Goal: Information Seeking & Learning: Find specific fact

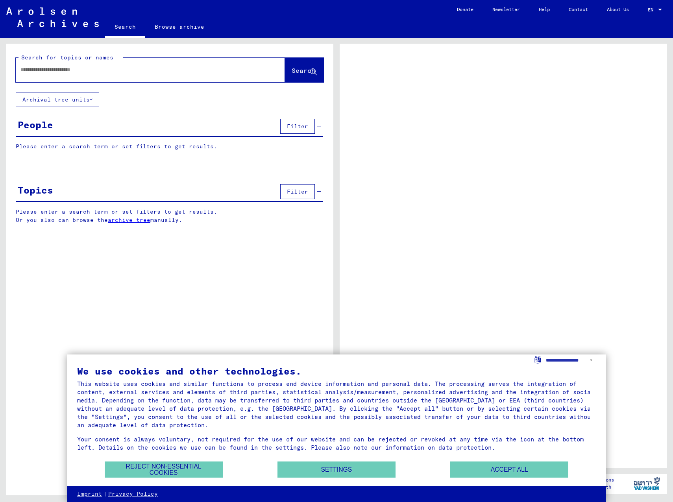
click at [69, 146] on p "Please enter a search term or set filters to get results." at bounding box center [169, 147] width 307 height 8
click at [68, 130] on div "People Filter" at bounding box center [169, 127] width 307 height 20
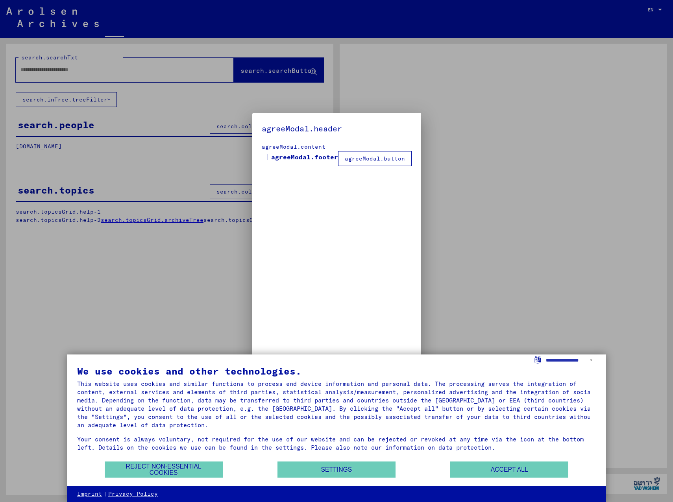
click at [268, 159] on span at bounding box center [265, 157] width 6 height 6
click at [351, 157] on button "agreeModal.button" at bounding box center [375, 158] width 74 height 15
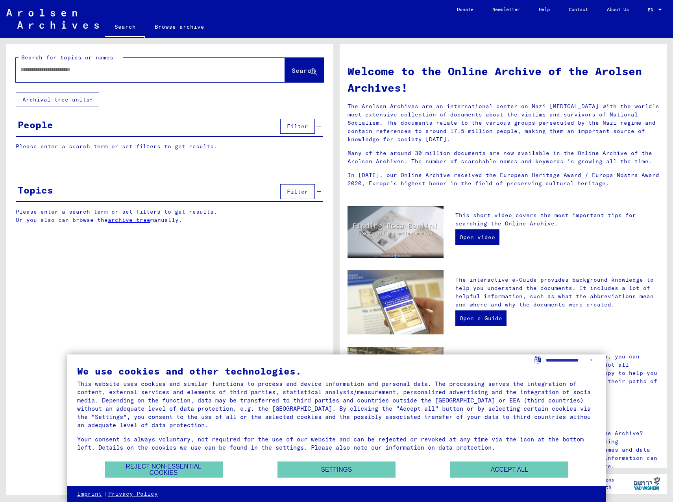
click at [90, 72] on input "text" at bounding box center [140, 70] width 241 height 8
click at [466, 469] on button "Accept all" at bounding box center [509, 470] width 118 height 16
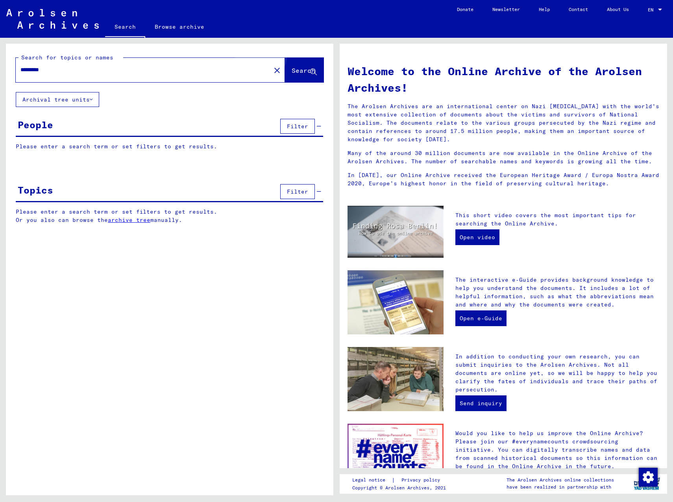
click at [293, 66] on button "Search" at bounding box center [304, 70] width 39 height 24
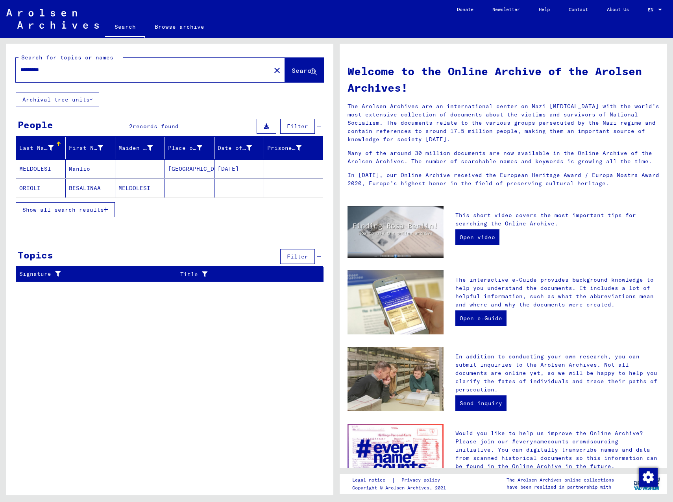
click at [55, 209] on span "Show all search results" at bounding box center [62, 209] width 81 height 7
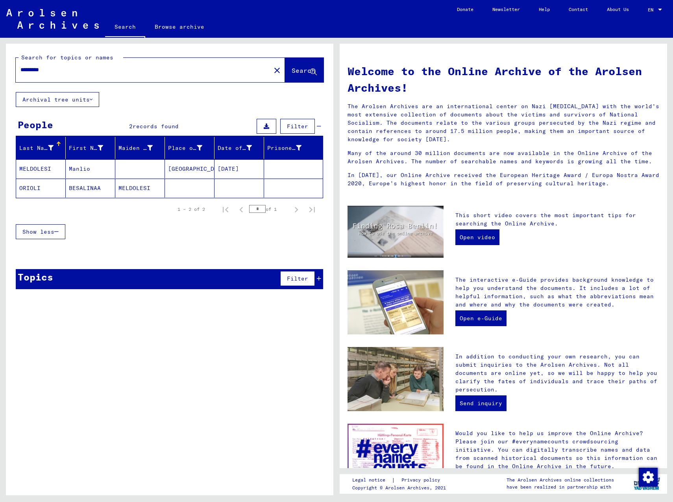
click at [46, 170] on mat-cell "MELDOLESI" at bounding box center [41, 168] width 50 height 19
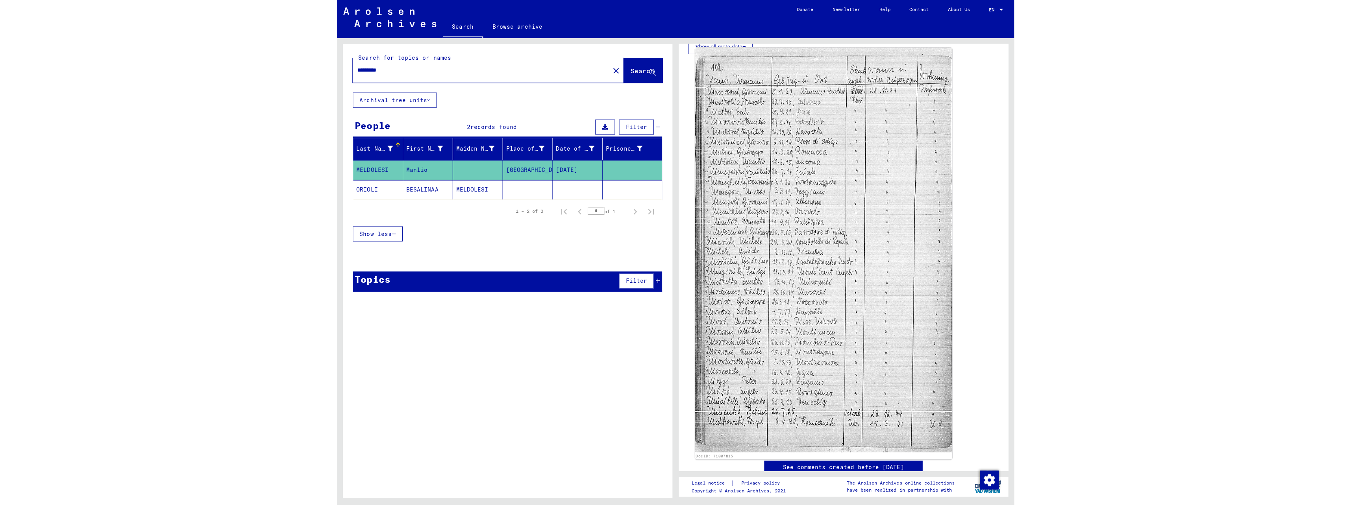
scroll to position [236, 0]
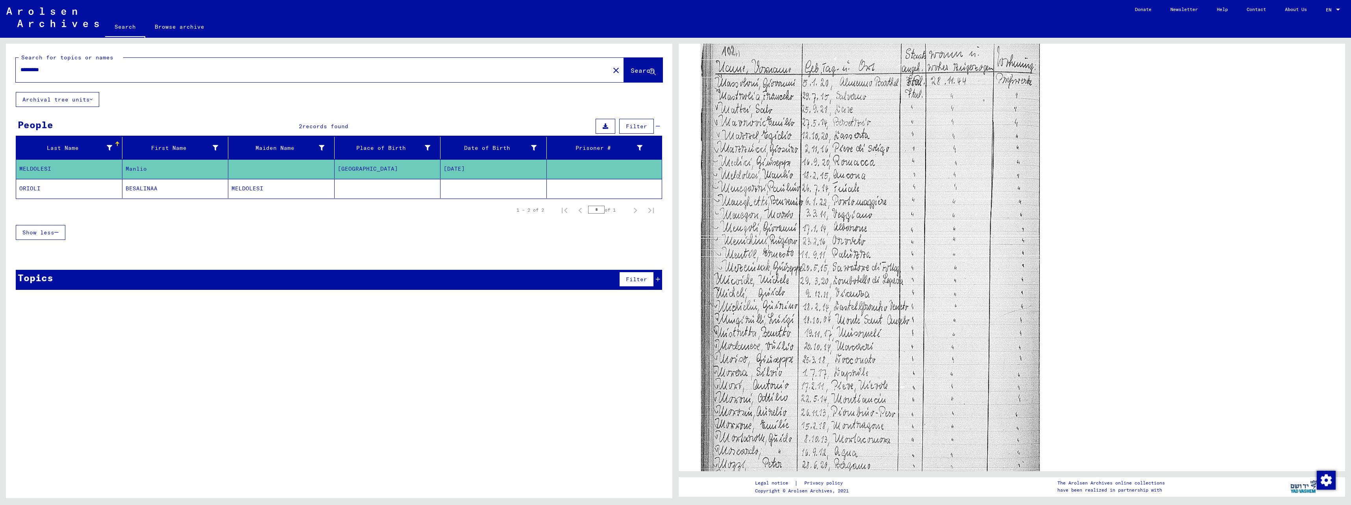
click at [41, 169] on mat-cell "MELDOLESI" at bounding box center [69, 168] width 106 height 19
click at [190, 171] on mat-cell "Manlio" at bounding box center [175, 168] width 106 height 19
click at [50, 72] on input "*********" at bounding box center [312, 70] width 585 height 8
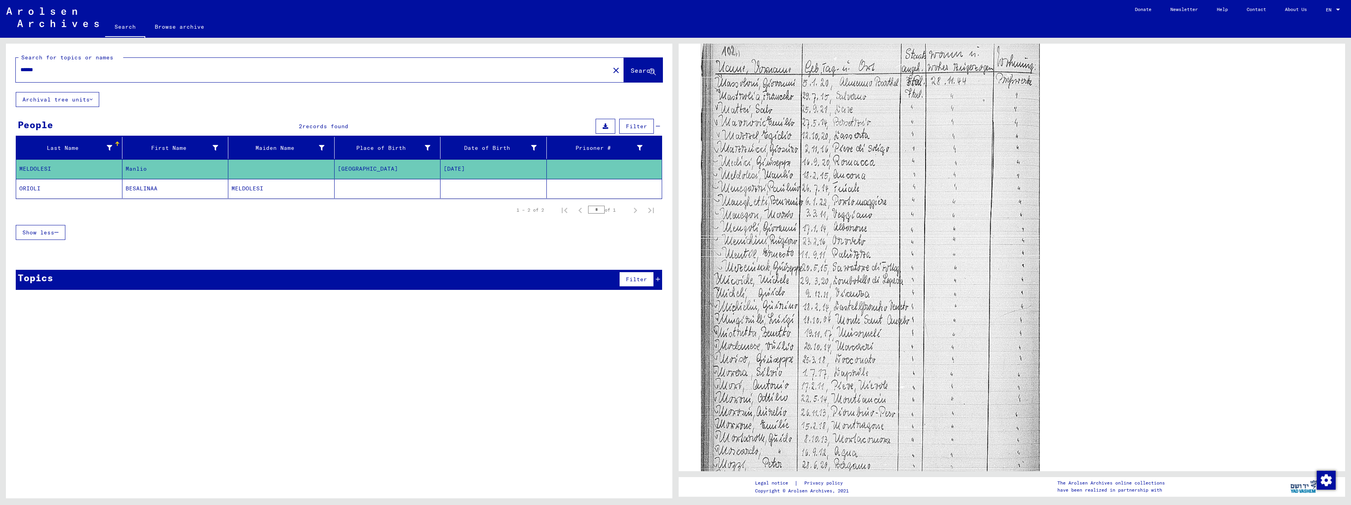
type input "******"
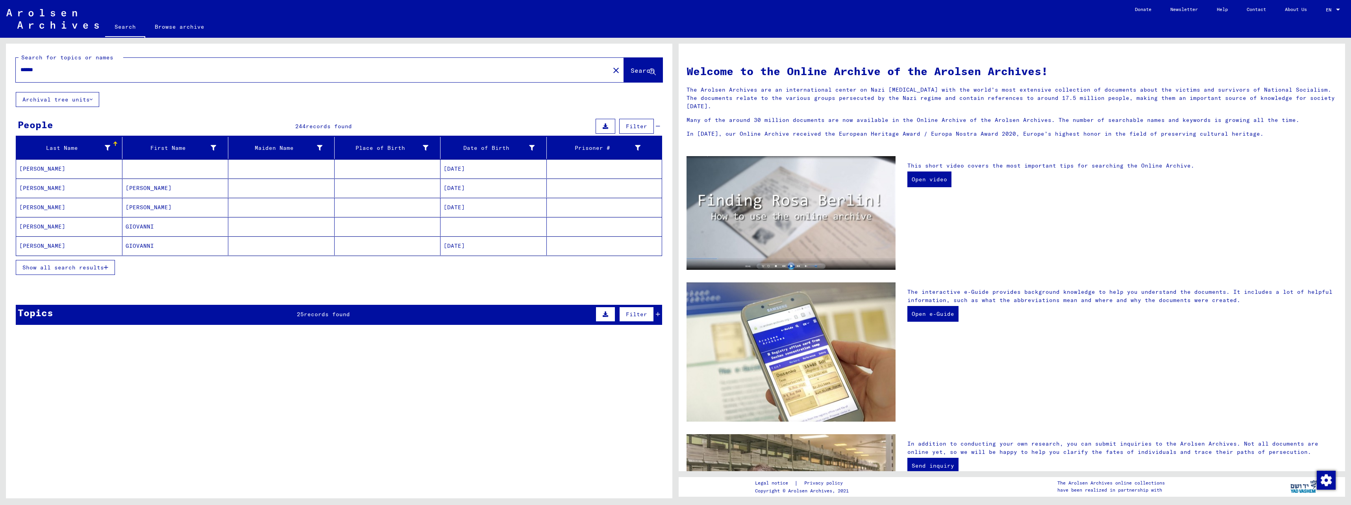
click at [65, 71] on input "******" at bounding box center [310, 70] width 580 height 8
click at [51, 186] on mat-cell "[PERSON_NAME]" at bounding box center [69, 188] width 106 height 19
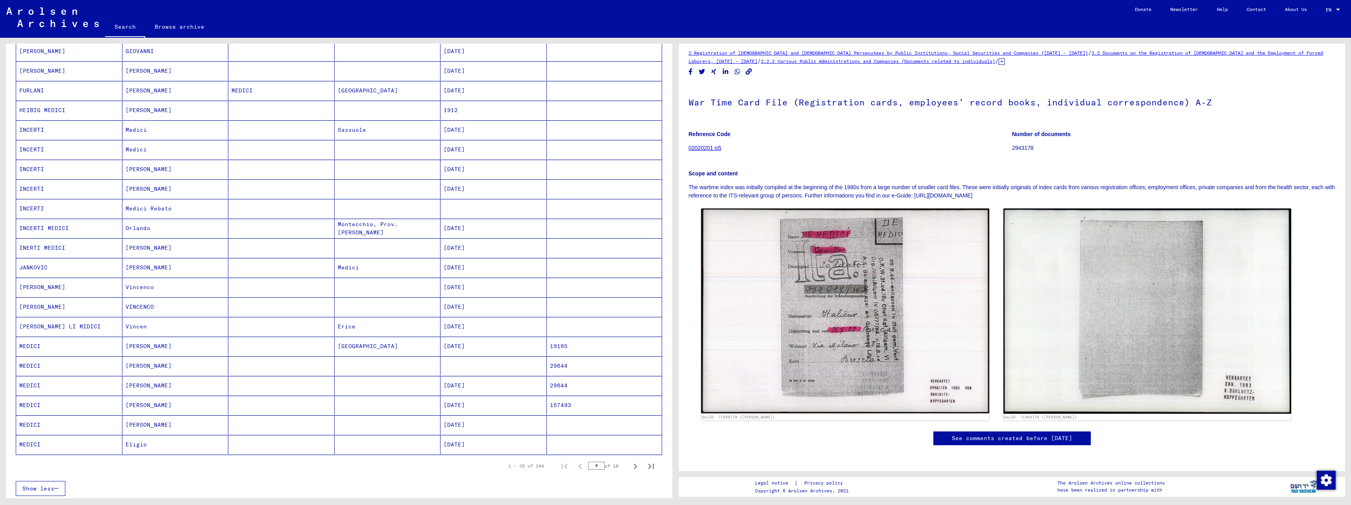
scroll to position [197, 0]
click at [558, 346] on mat-cell "19165" at bounding box center [604, 346] width 115 height 19
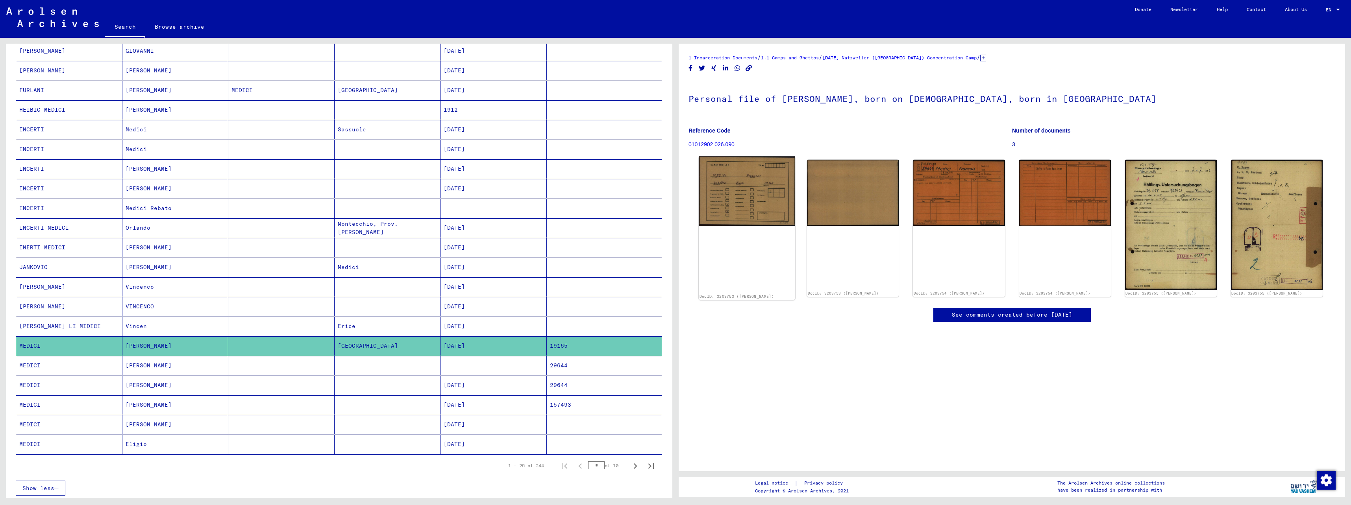
click at [673, 193] on img at bounding box center [747, 192] width 96 height 70
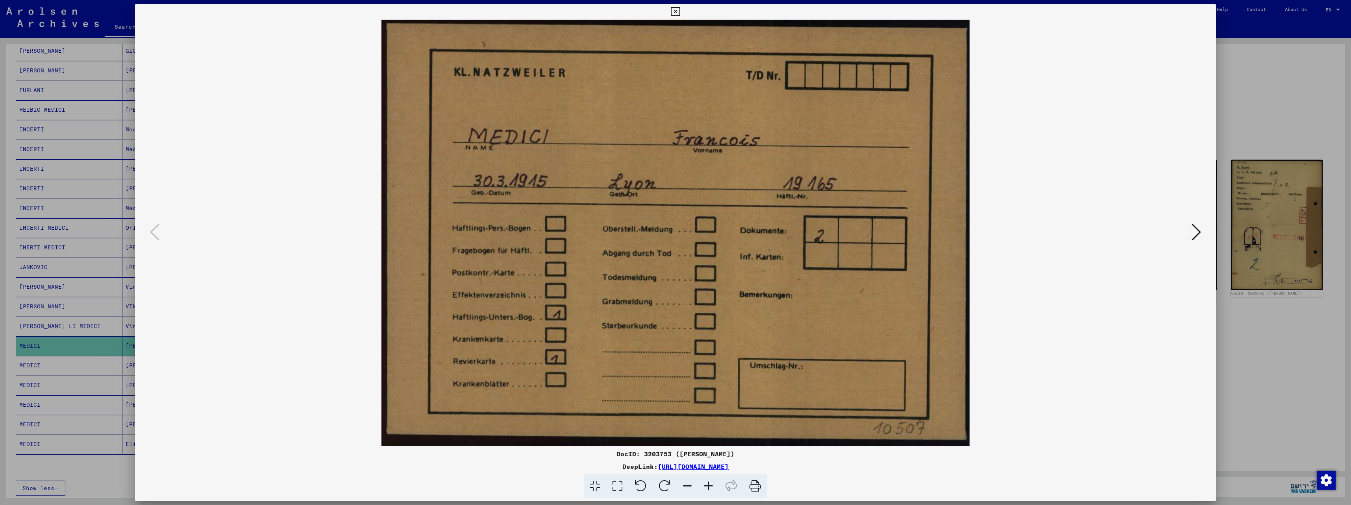
click at [673, 234] on icon at bounding box center [1196, 232] width 9 height 19
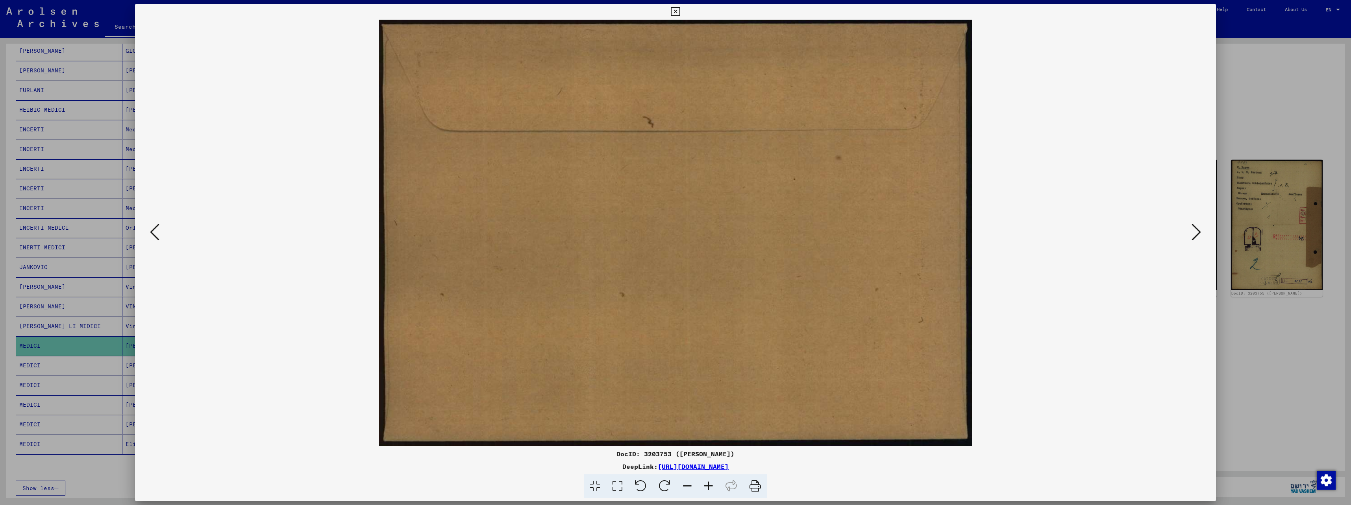
click at [673, 234] on icon at bounding box center [1196, 232] width 9 height 19
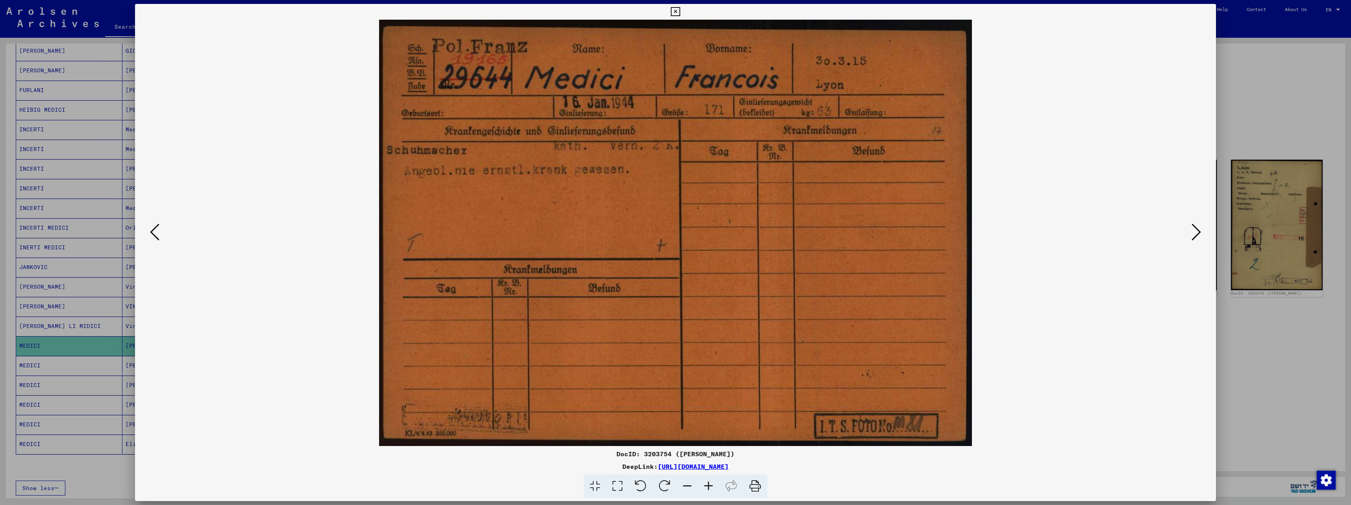
click at [673, 233] on icon at bounding box center [1196, 232] width 9 height 19
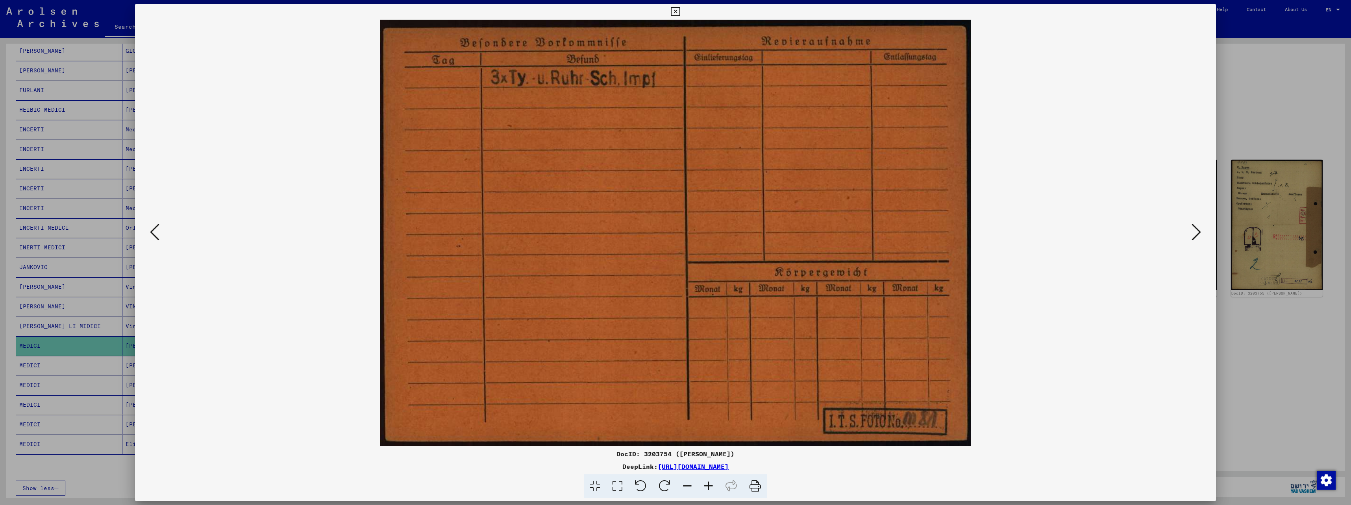
click at [673, 233] on icon at bounding box center [1196, 232] width 9 height 19
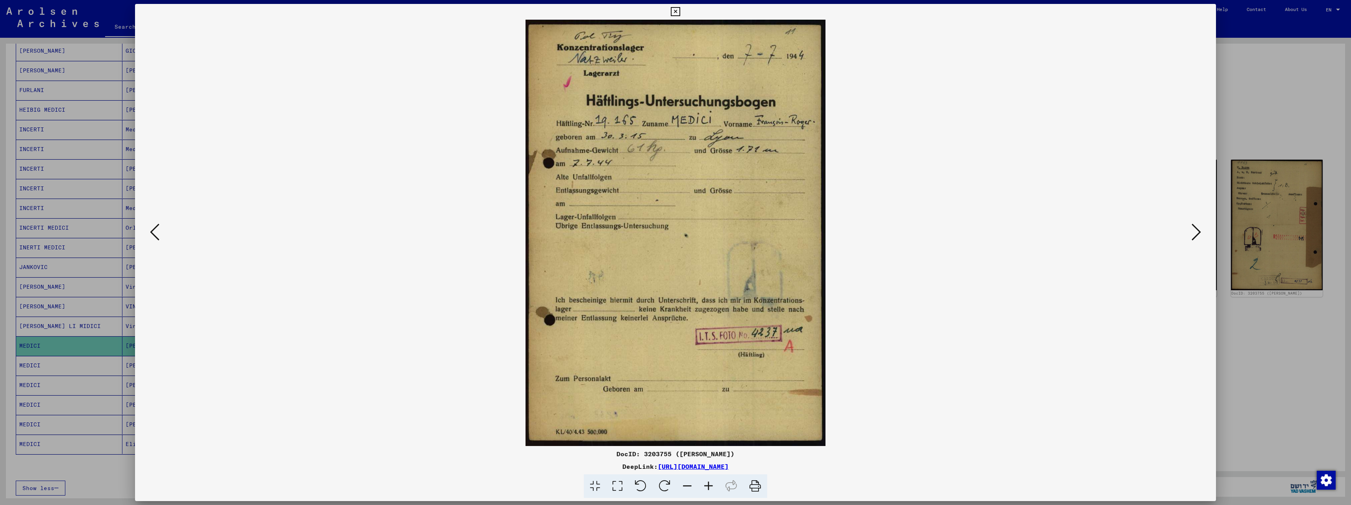
click at [673, 233] on icon at bounding box center [1196, 232] width 9 height 19
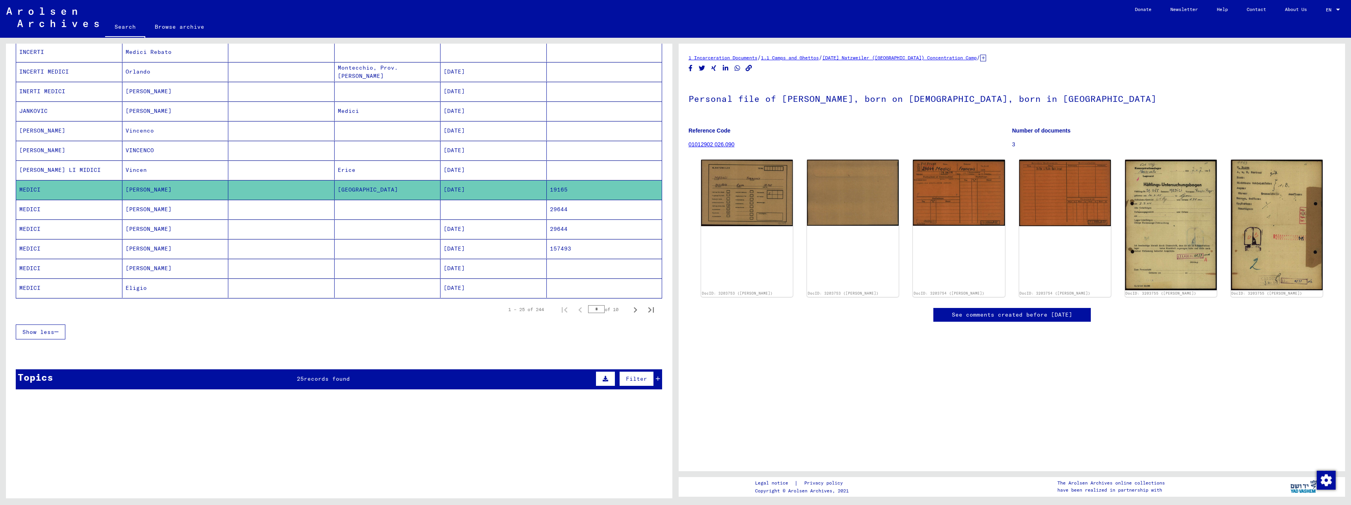
scroll to position [433, 0]
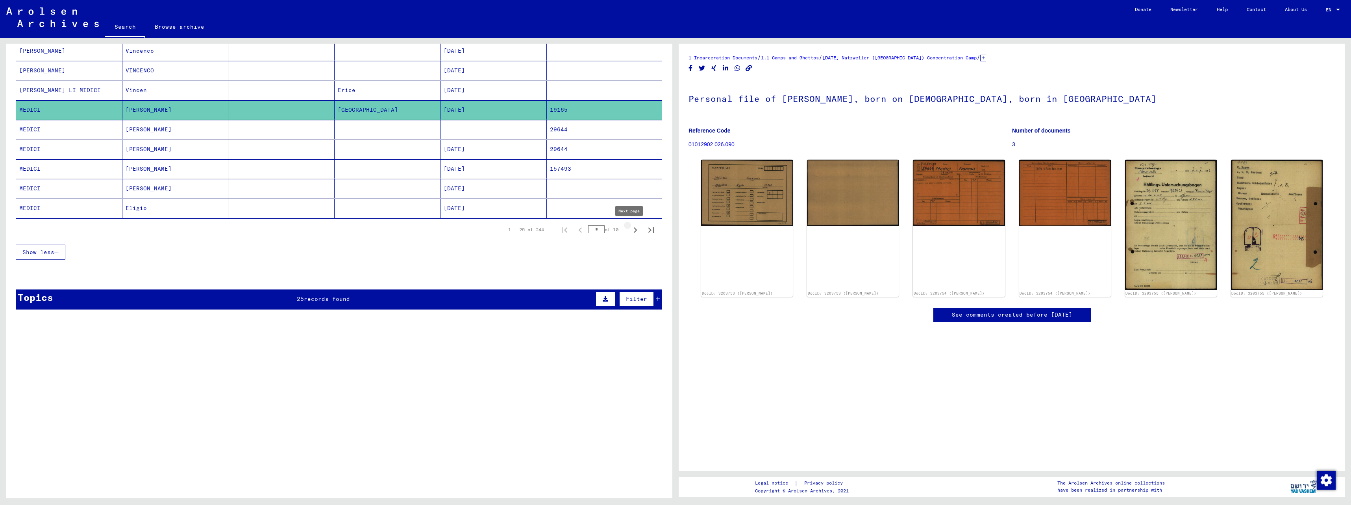
click at [630, 231] on icon "Next page" at bounding box center [635, 230] width 11 height 11
type input "*"
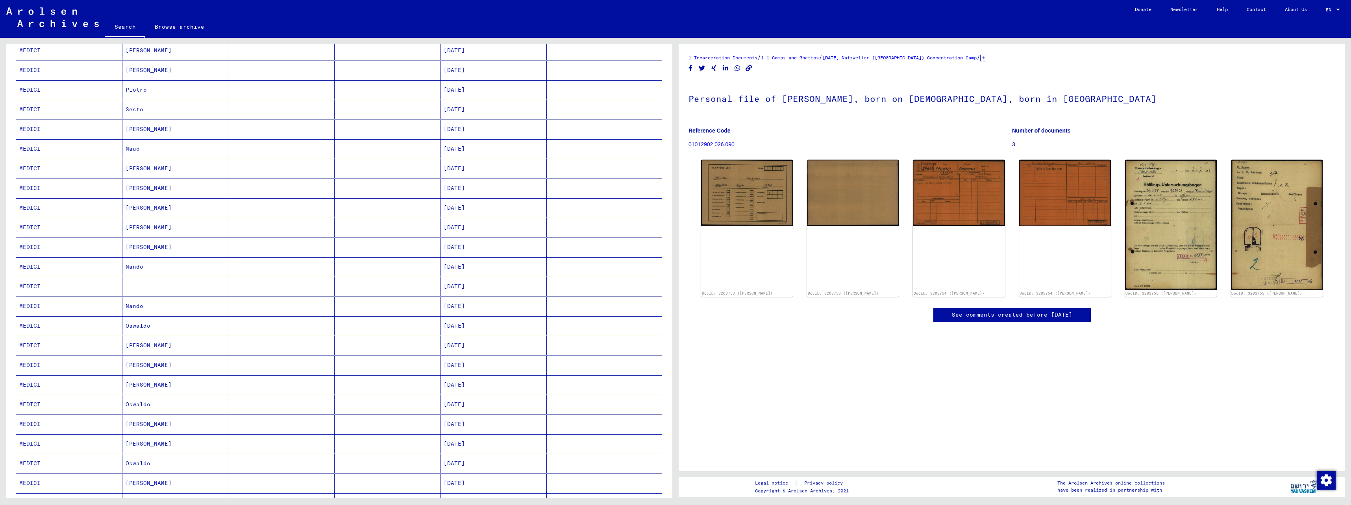
scroll to position [197, 0]
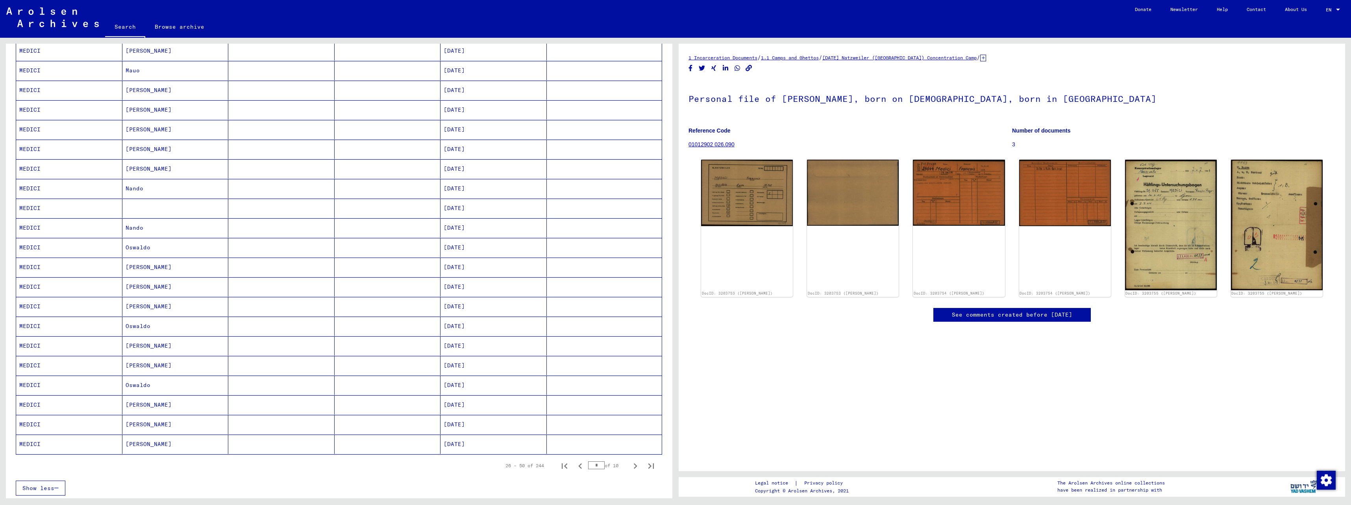
click at [37, 407] on mat-cell "MEDICI" at bounding box center [69, 405] width 106 height 19
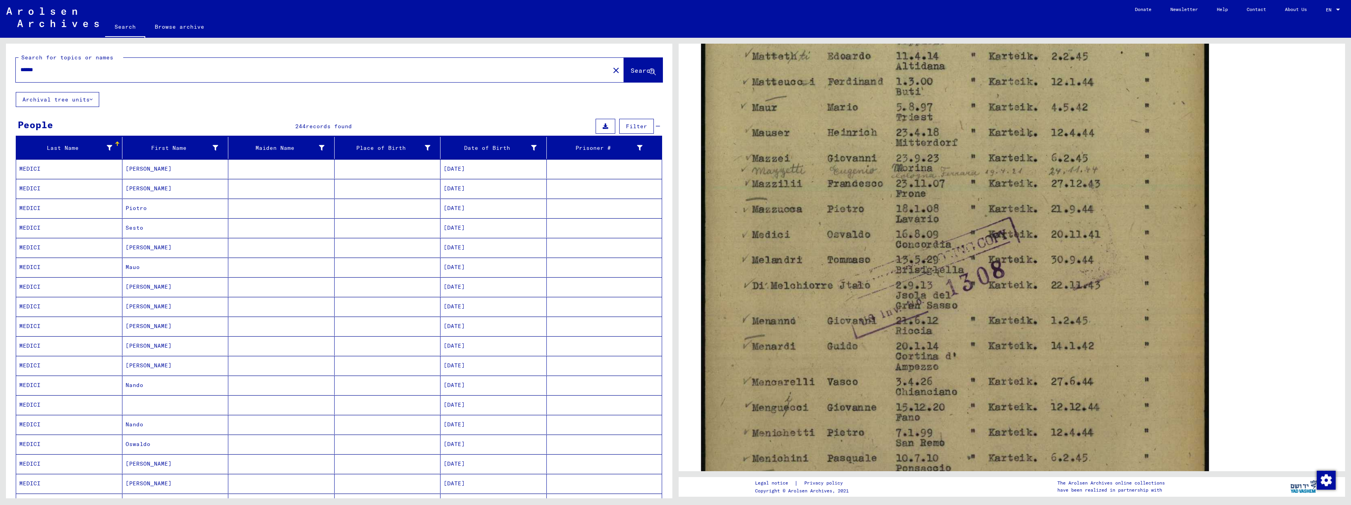
click at [85, 69] on input "******" at bounding box center [312, 70] width 585 height 8
type input "*********"
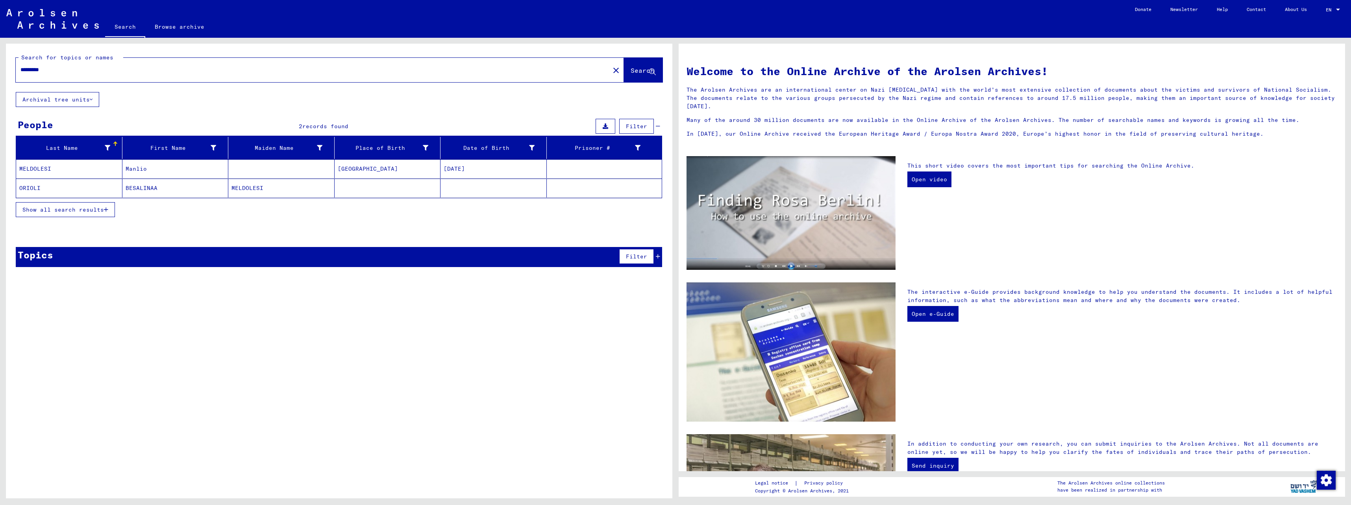
click at [39, 170] on mat-cell "MELDOLESI" at bounding box center [69, 168] width 106 height 19
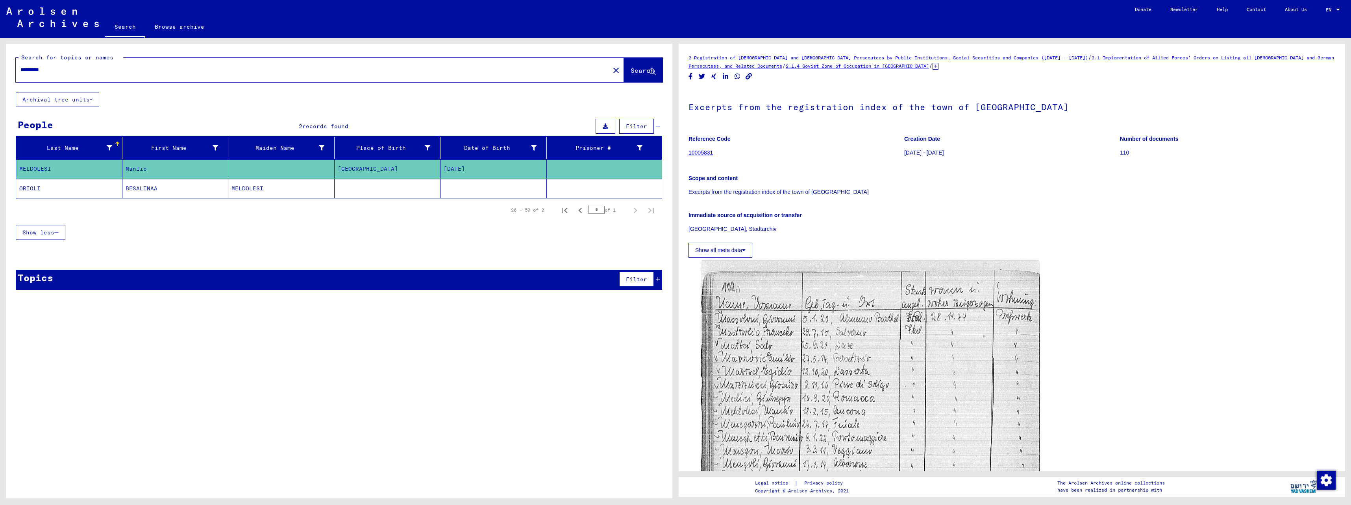
click at [673, 253] on button "Show all meta data" at bounding box center [721, 250] width 64 height 15
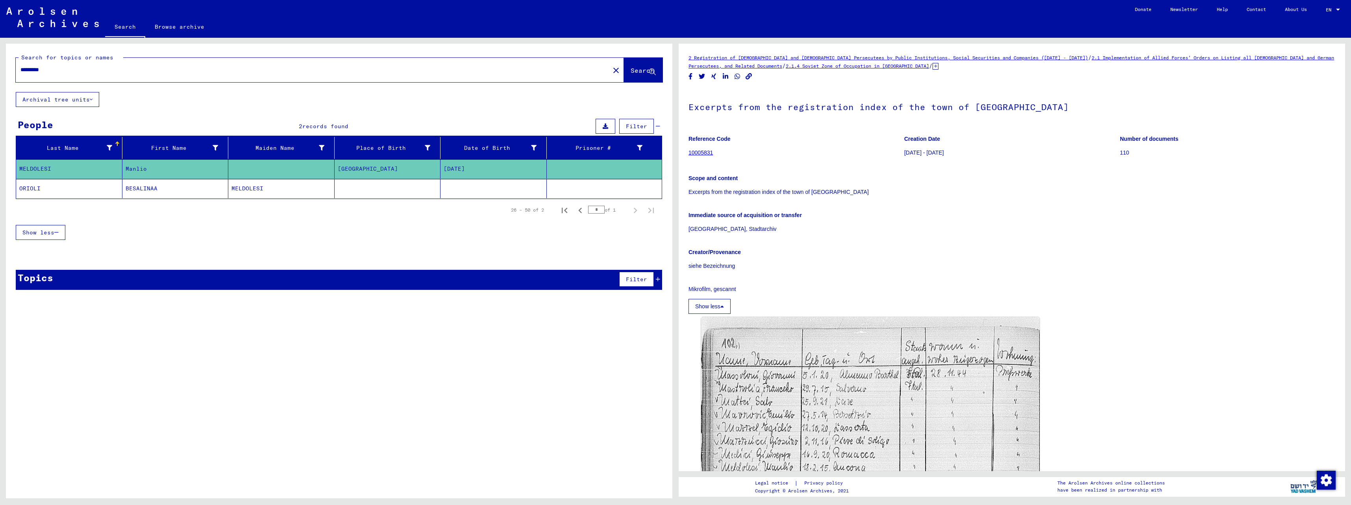
click at [673, 291] on p "Mikrofilm, gescannt" at bounding box center [1012, 289] width 647 height 8
click at [673, 152] on link "10005831" at bounding box center [701, 153] width 24 height 6
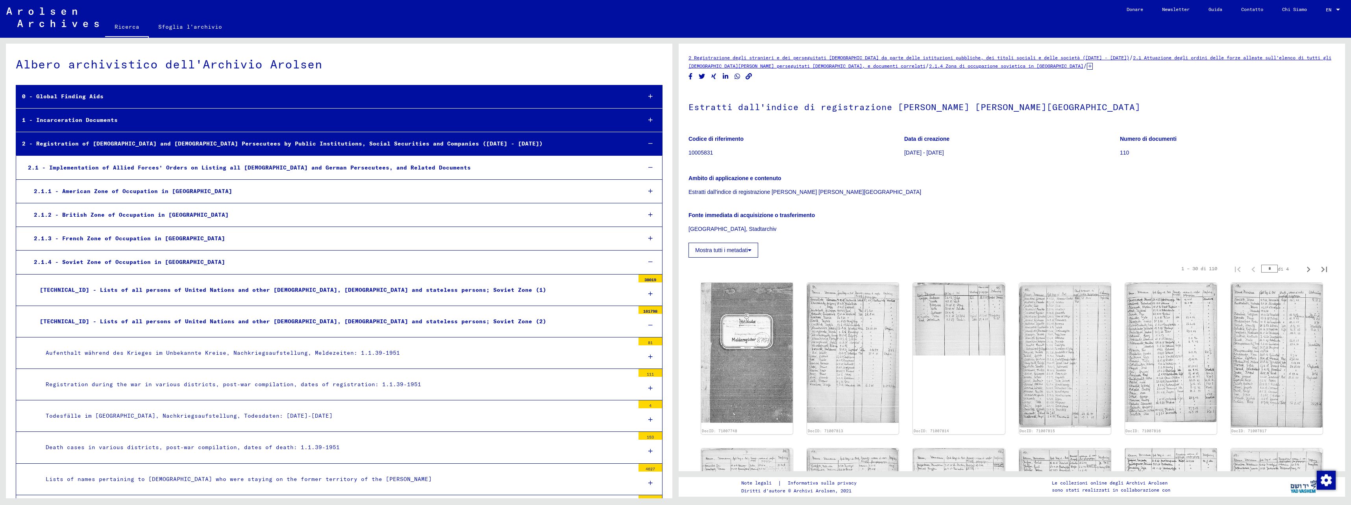
scroll to position [6877, 0]
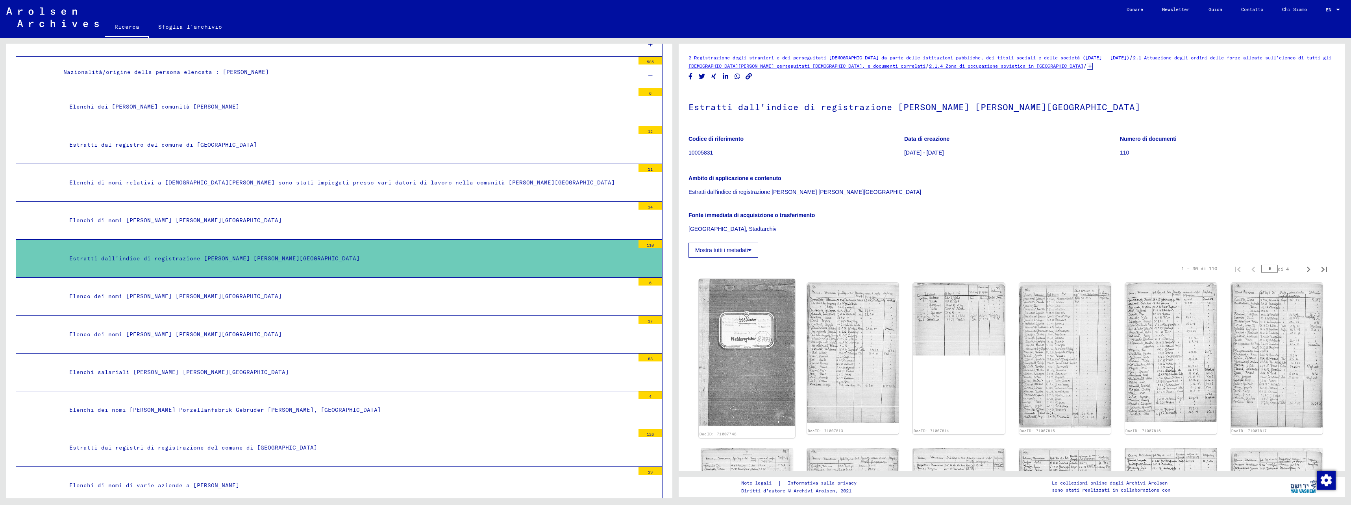
click at [673, 346] on img at bounding box center [747, 353] width 96 height 147
click at [673, 373] on img at bounding box center [747, 353] width 96 height 147
click at [673, 354] on img at bounding box center [853, 353] width 96 height 147
